Goal: Find specific page/section: Find specific page/section

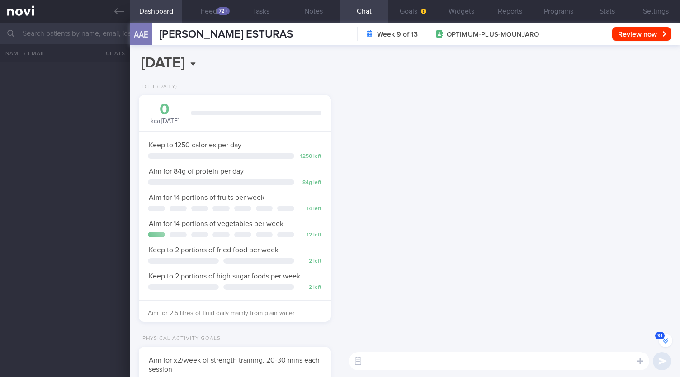
select select "8"
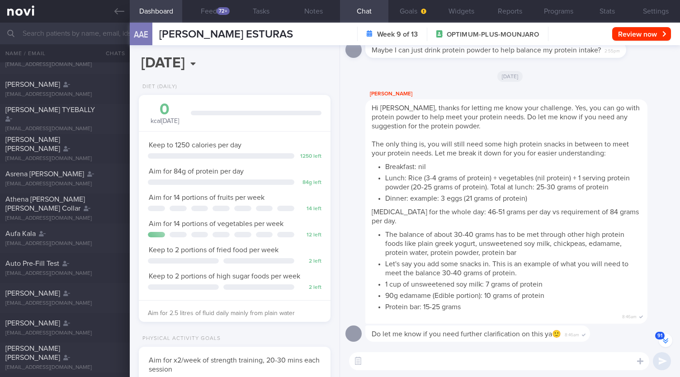
click at [92, 35] on input "text" at bounding box center [340, 34] width 680 height 22
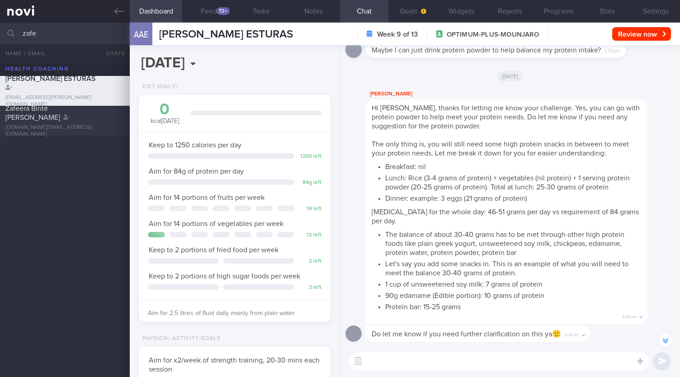
type input "zafe"
click at [73, 122] on div "Zafeera Binte [PERSON_NAME]" at bounding box center [63, 113] width 117 height 18
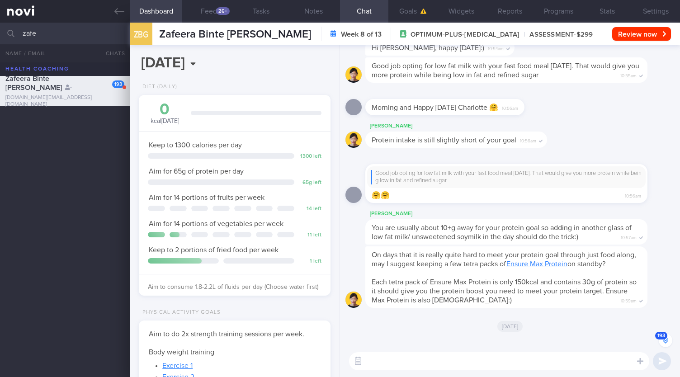
scroll to position [-1275, 0]
